Goal: Navigation & Orientation: Go to known website

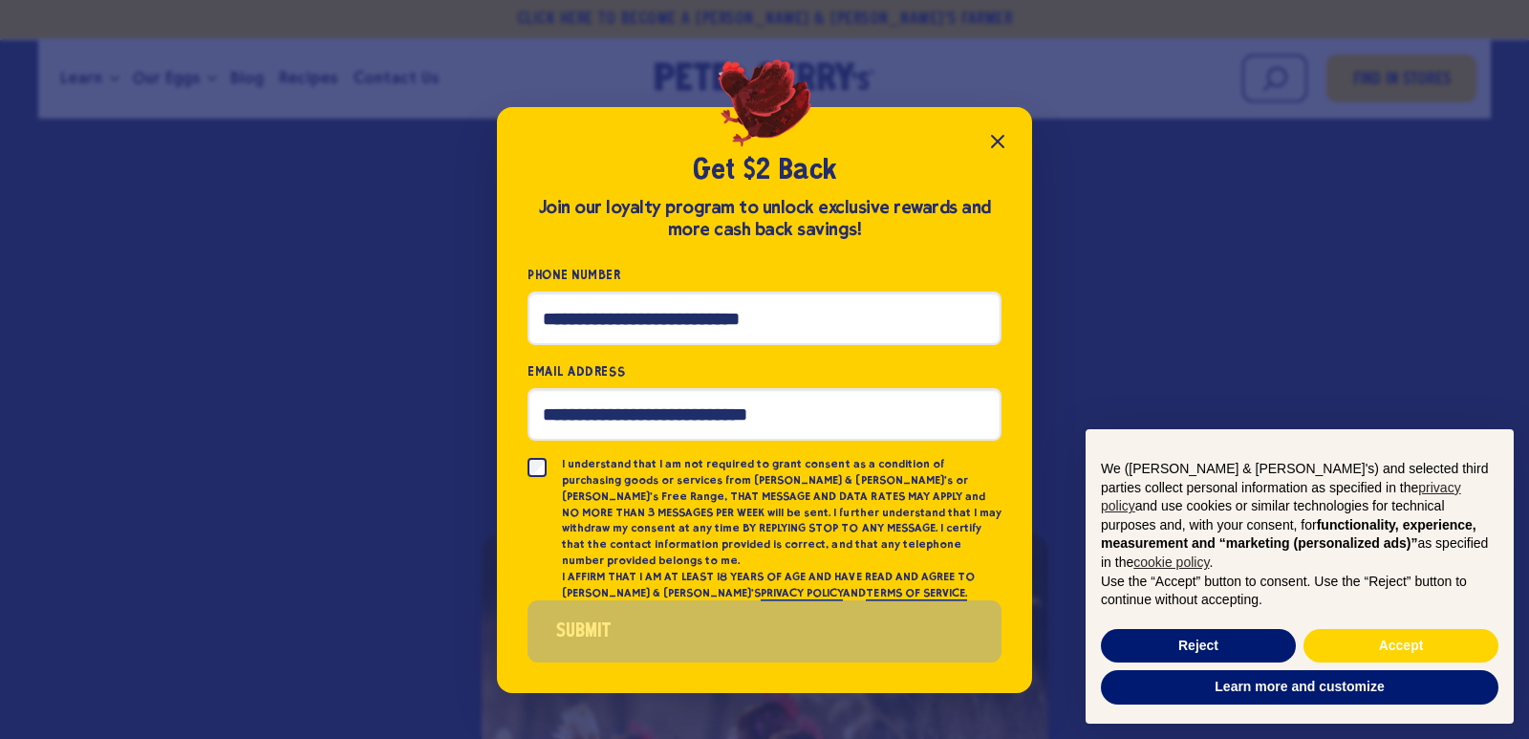
click at [997, 152] on icon "Close popup" at bounding box center [997, 141] width 23 height 23
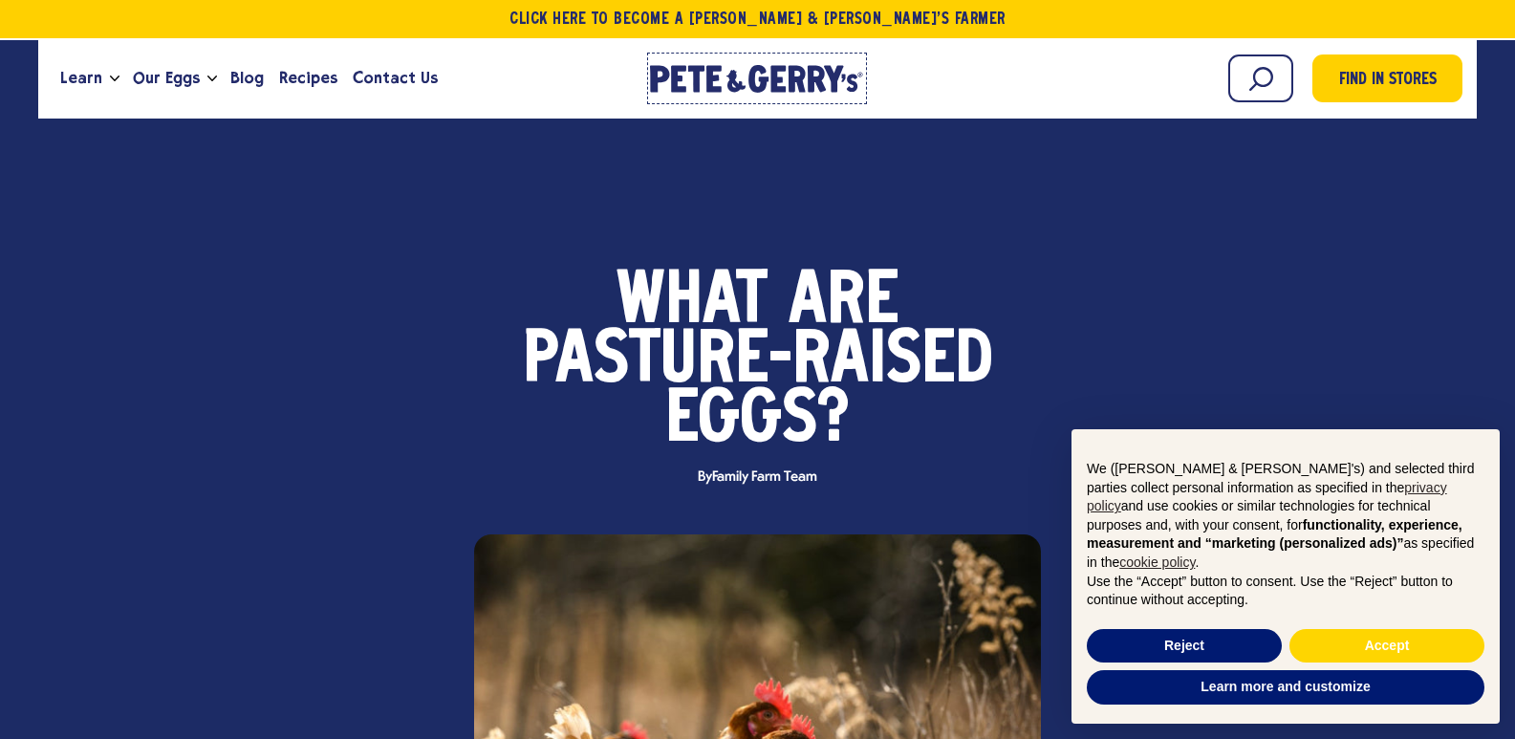
click at [749, 69] on icon "[PERSON_NAME] & [PERSON_NAME]'s Homepage" at bounding box center [757, 79] width 214 height 28
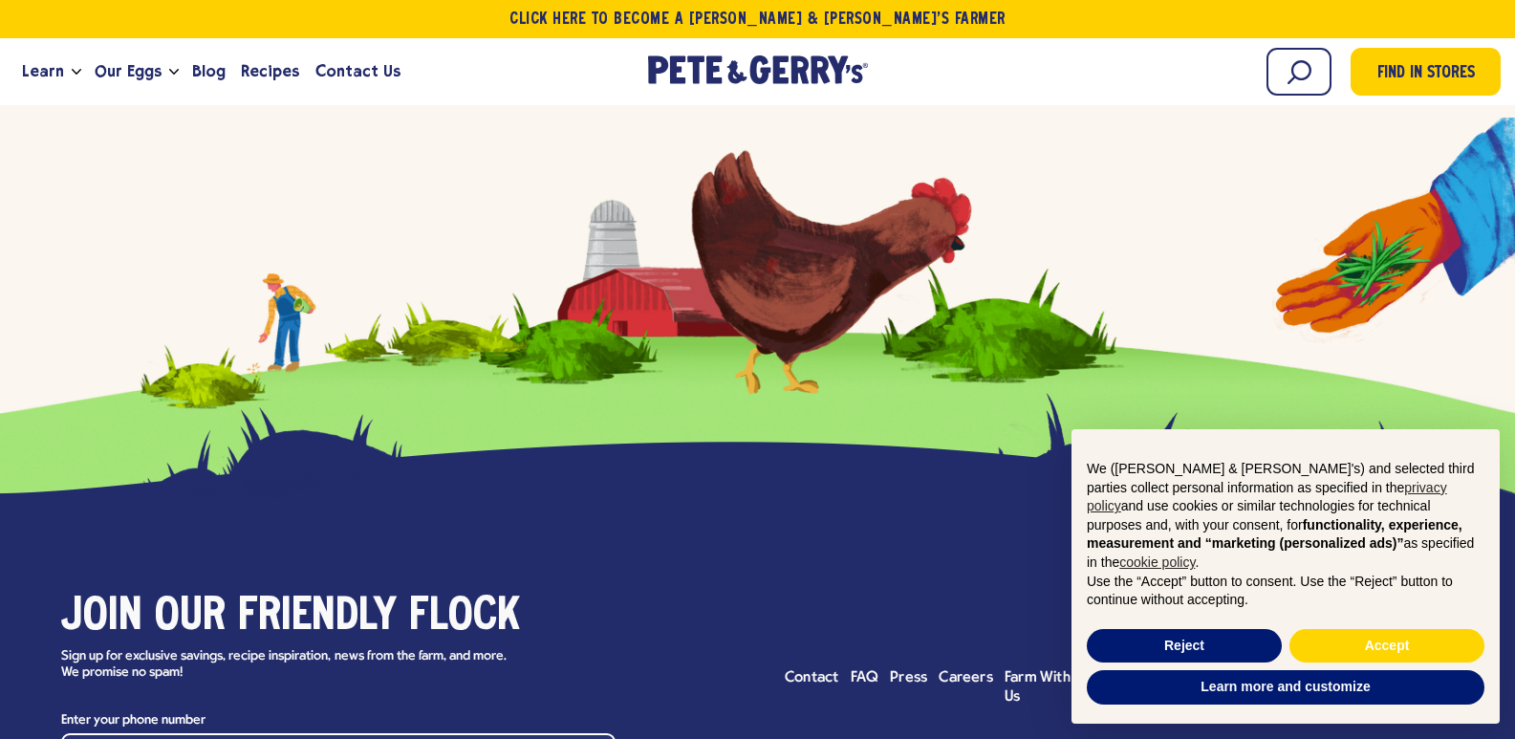
scroll to position [9368, 0]
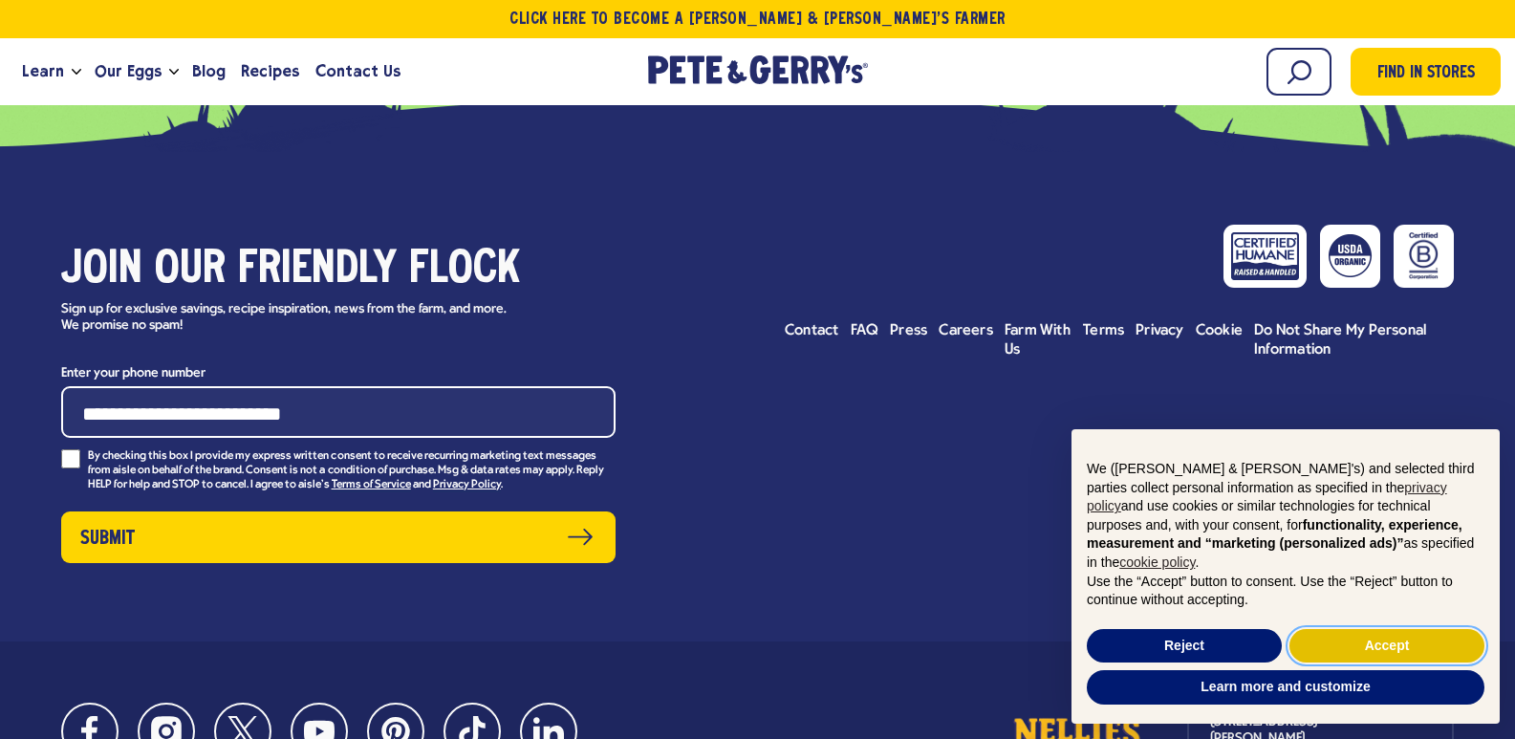
click at [1370, 645] on button "Accept" at bounding box center [1386, 646] width 195 height 34
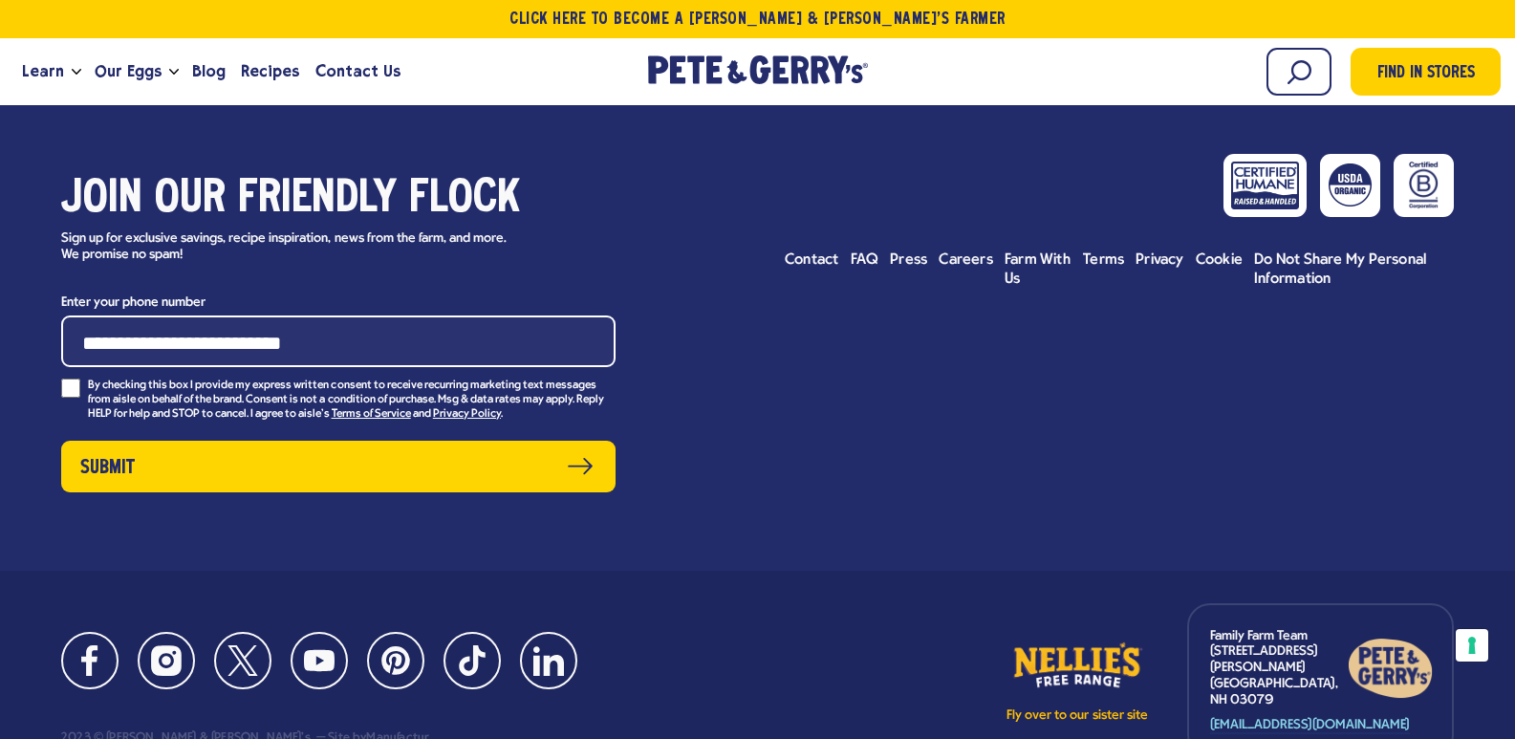
scroll to position [9551, 0]
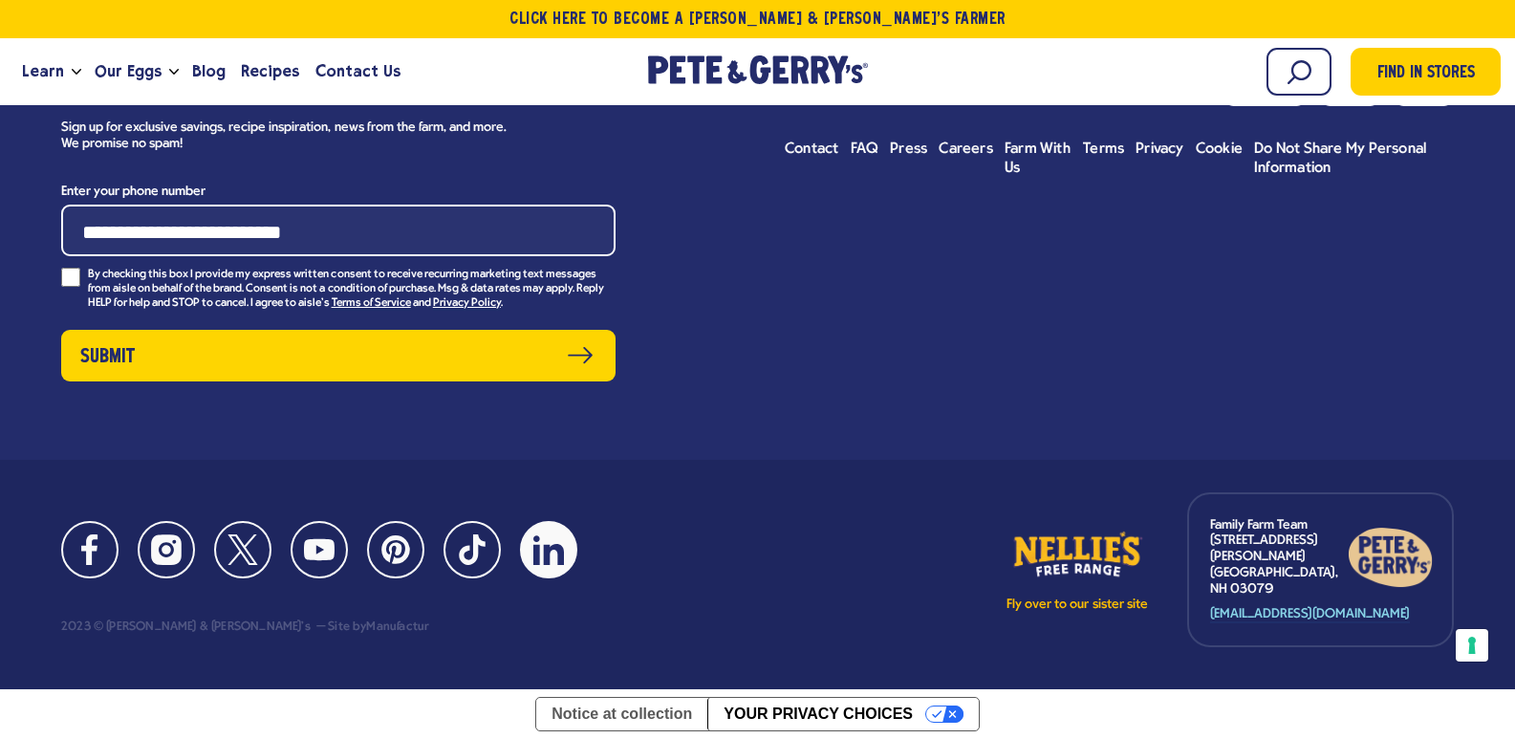
click at [539, 557] on icon at bounding box center [548, 550] width 31 height 30
click at [1096, 570] on link "Fly over to our sister site" at bounding box center [1077, 570] width 143 height 84
